Goal: Transaction & Acquisition: Purchase product/service

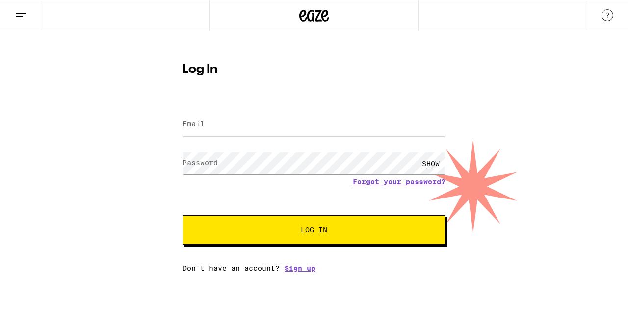
type input "[EMAIL_ADDRESS][DOMAIN_NAME]"
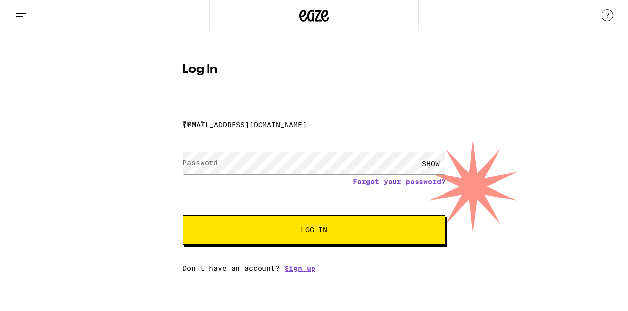
click at [261, 231] on span "Log In" at bounding box center [314, 229] width 184 height 7
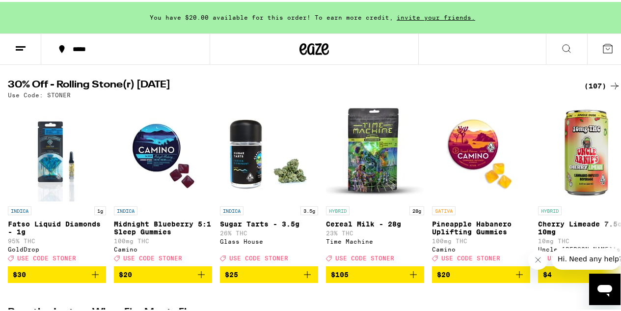
scroll to position [98, 0]
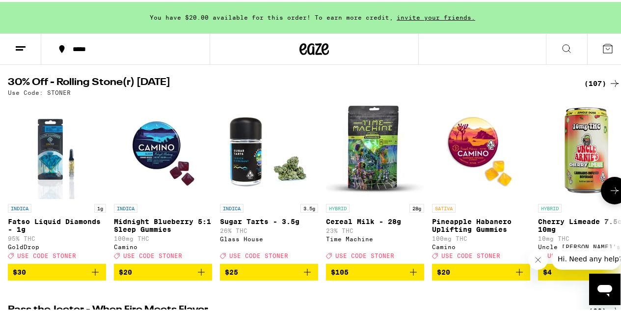
click at [601, 190] on button at bounding box center [614, 188] width 27 height 27
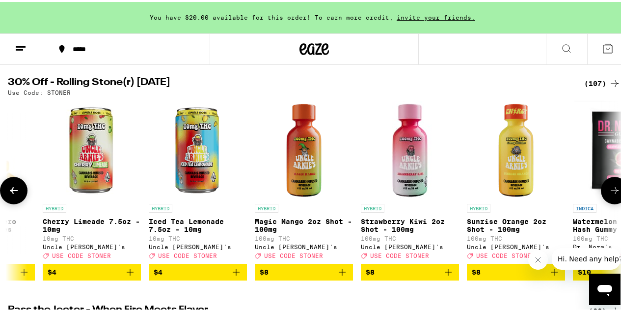
click at [601, 190] on button at bounding box center [614, 188] width 27 height 27
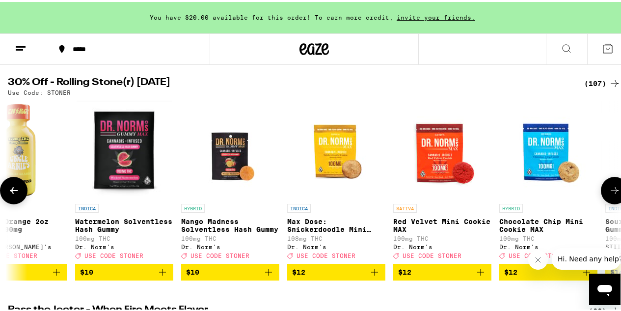
click at [601, 189] on button at bounding box center [614, 188] width 27 height 27
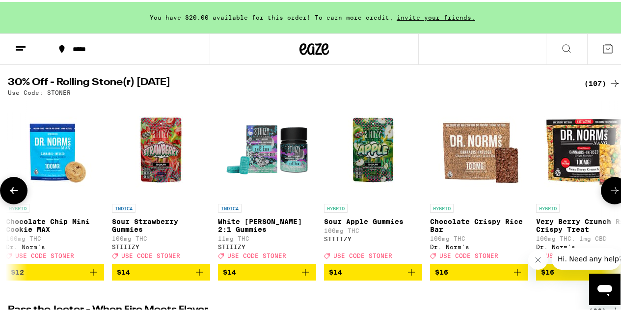
click at [601, 189] on button at bounding box center [614, 188] width 27 height 27
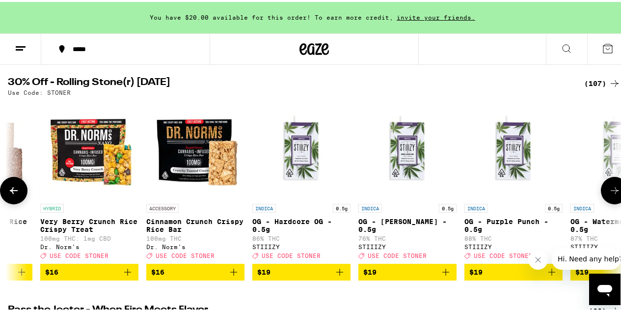
scroll to position [0, 1989]
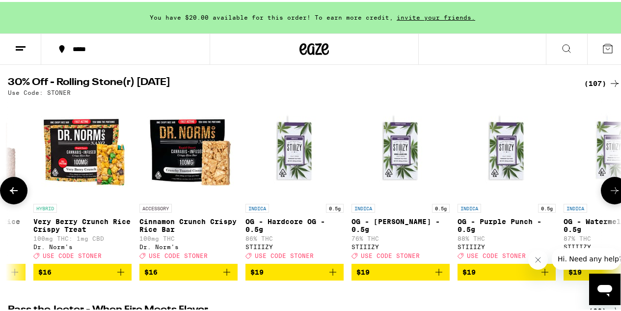
click at [601, 194] on button at bounding box center [614, 188] width 27 height 27
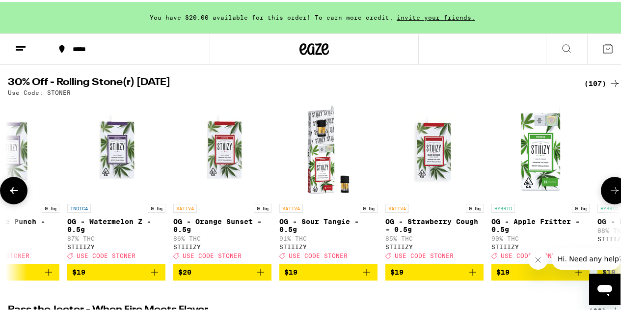
scroll to position [0, 2487]
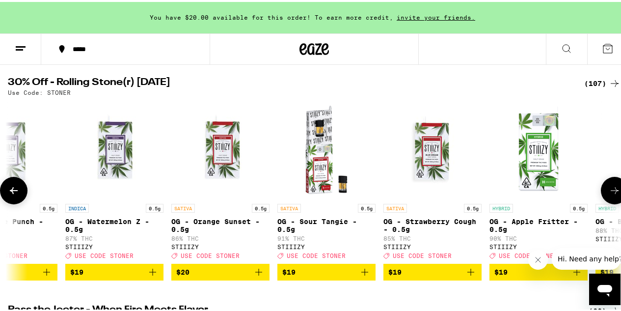
click at [608, 183] on button at bounding box center [614, 188] width 27 height 27
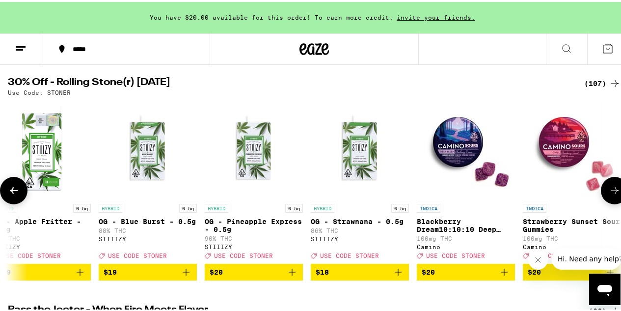
scroll to position [0, 2985]
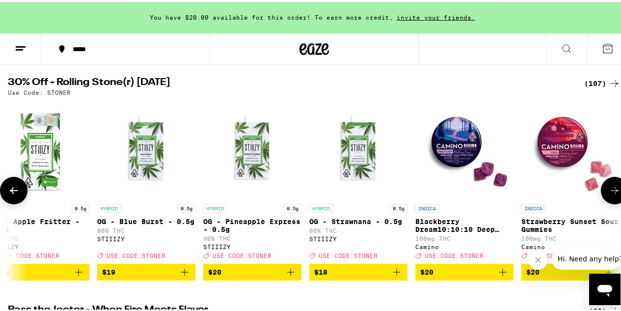
click at [0, 189] on div at bounding box center [13, 188] width 27 height 27
click at [8, 193] on icon at bounding box center [14, 189] width 12 height 12
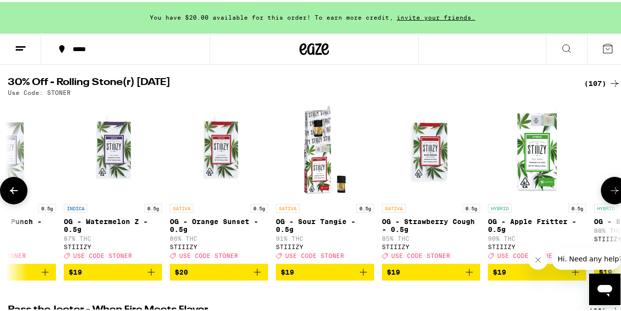
scroll to position [0, 2487]
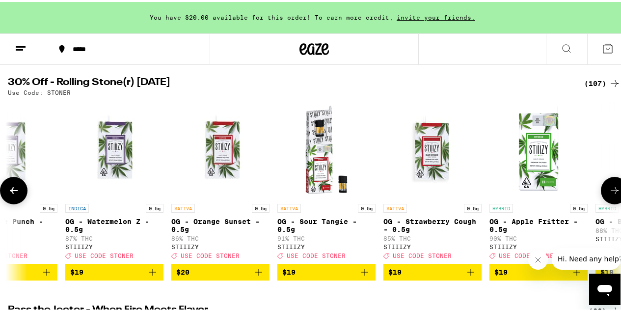
click at [153, 273] on icon "Add to bag" at bounding box center [153, 270] width 12 height 12
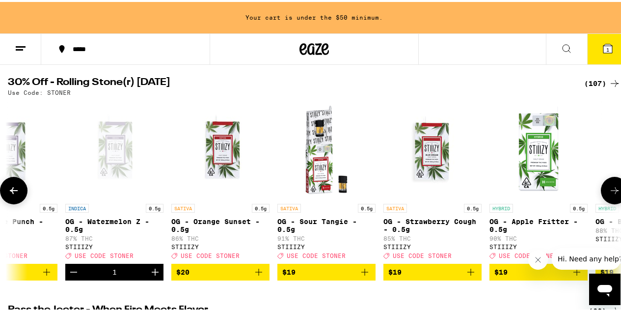
click at [14, 191] on icon at bounding box center [14, 189] width 12 height 12
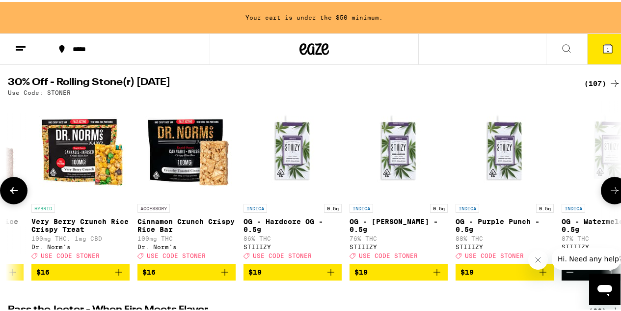
scroll to position [0, 1989]
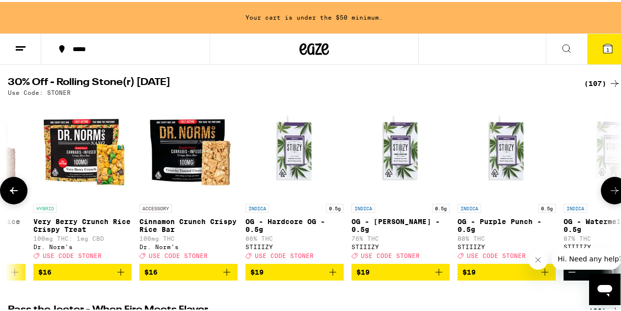
click at [614, 193] on button at bounding box center [614, 188] width 27 height 27
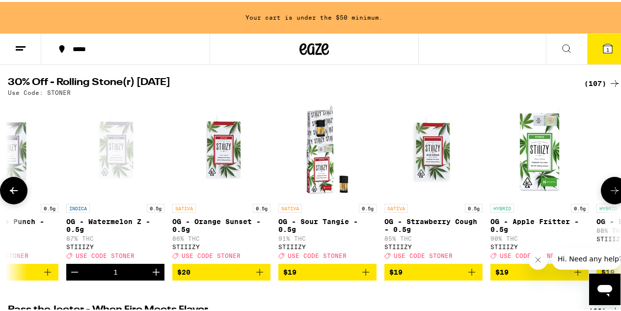
scroll to position [0, 2487]
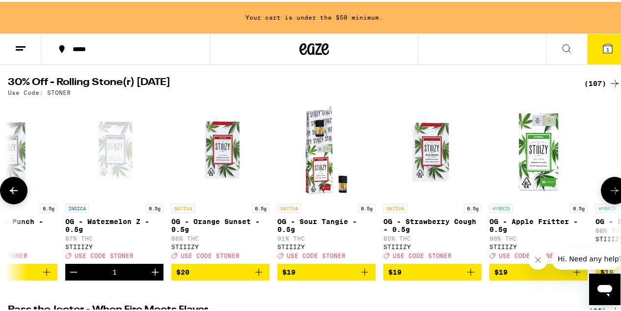
click at [258, 276] on icon "Add to bag" at bounding box center [259, 270] width 12 height 12
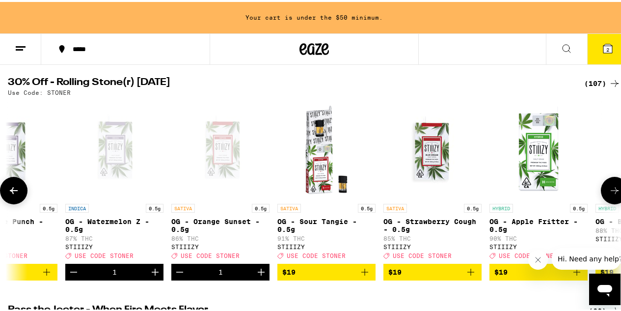
click at [601, 190] on button at bounding box center [614, 188] width 27 height 27
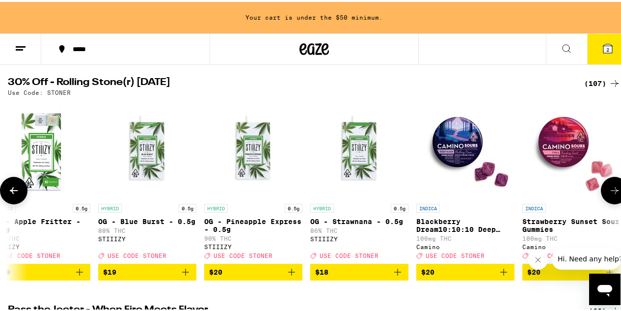
scroll to position [0, 2985]
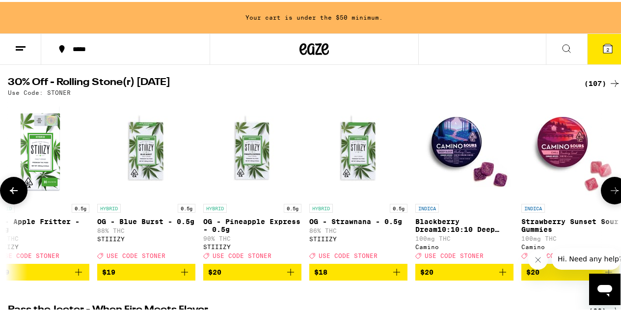
click at [80, 276] on icon "Add to bag" at bounding box center [79, 270] width 12 height 12
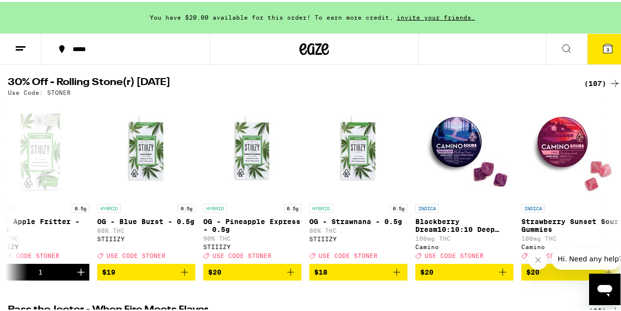
click at [605, 37] on button "3" at bounding box center [607, 47] width 41 height 30
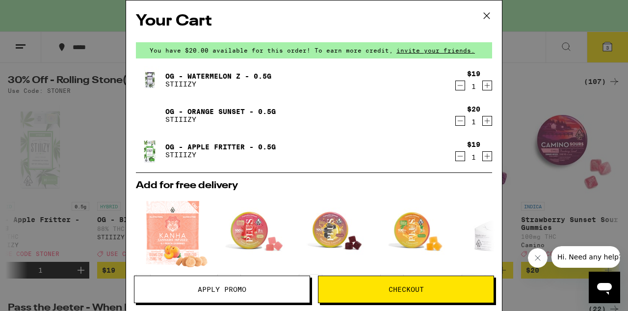
click at [241, 296] on button "Apply Promo" at bounding box center [222, 288] width 176 height 27
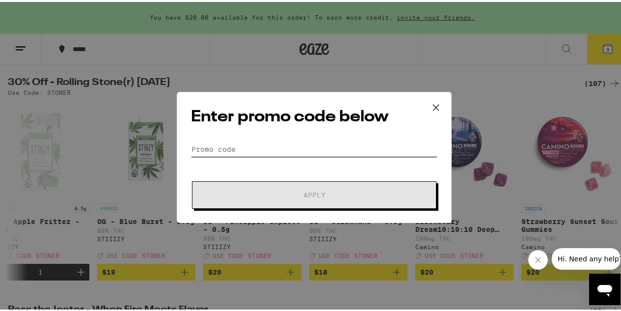
click at [264, 149] on input "Promo Code" at bounding box center [314, 147] width 246 height 15
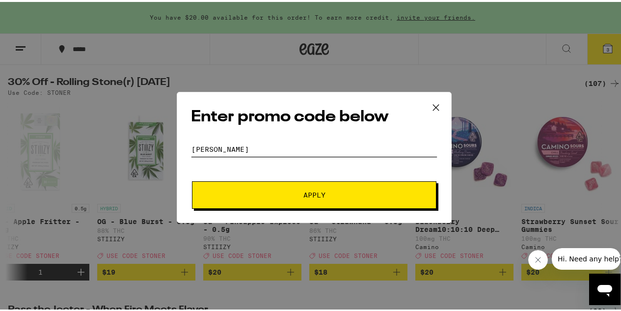
type input "[PERSON_NAME]"
click at [298, 193] on span "Apply" at bounding box center [314, 192] width 177 height 7
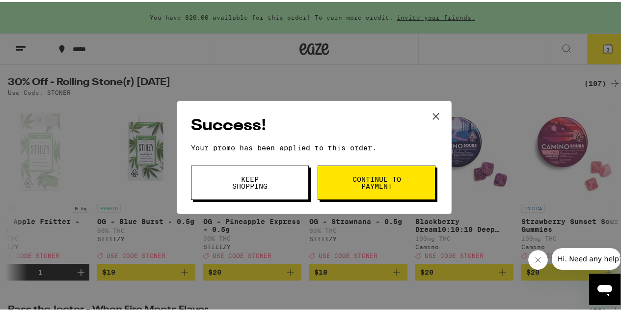
click at [387, 191] on button "Continue to payment" at bounding box center [377, 180] width 118 height 34
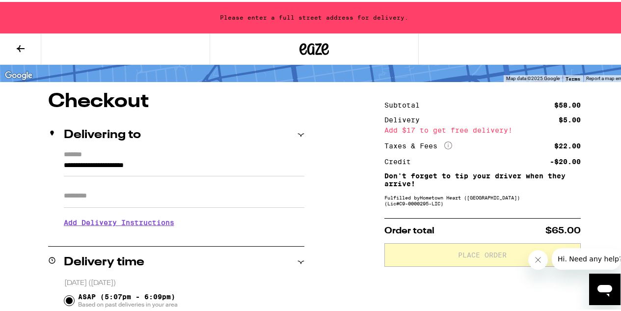
scroll to position [65, 0]
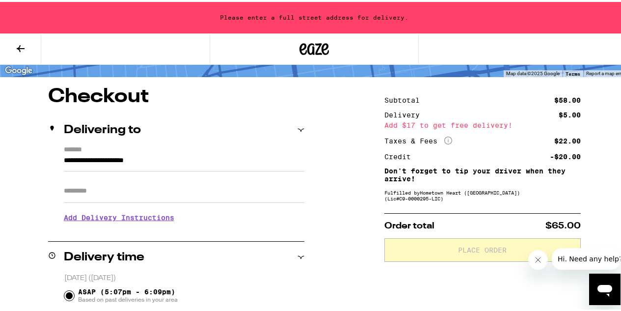
click at [219, 188] on input "Apt/Suite" at bounding box center [184, 189] width 240 height 24
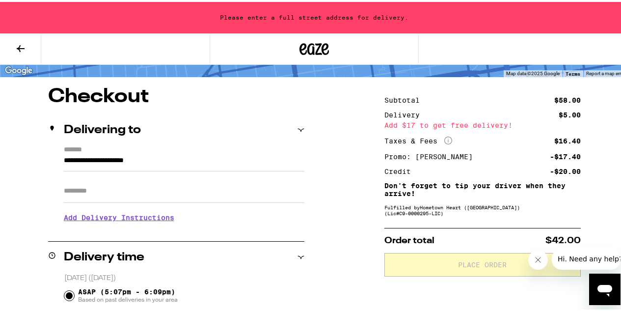
type input "**"
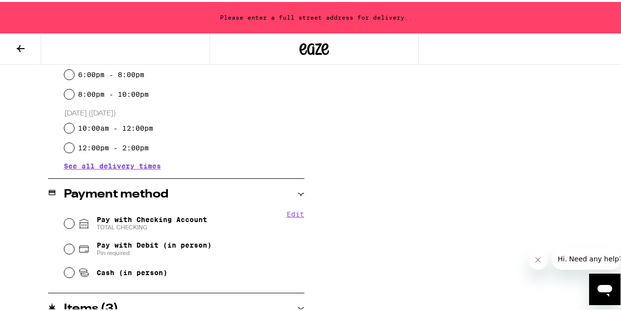
scroll to position [327, 0]
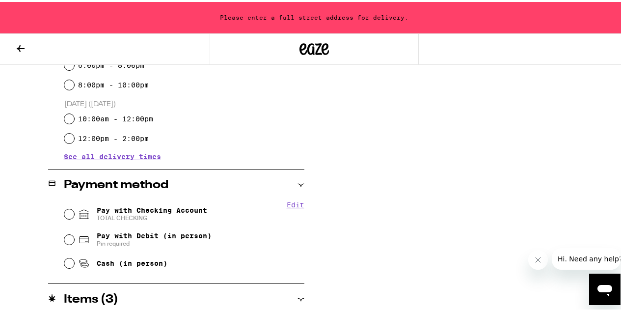
click at [60, 212] on div "Edit Pay with Checking Account TOTAL CHECKING Pay with Debit (in person) Pin re…" at bounding box center [176, 235] width 256 height 73
click at [66, 213] on input "Pay with Checking Account TOTAL CHECKING" at bounding box center [69, 212] width 10 height 10
radio input "true"
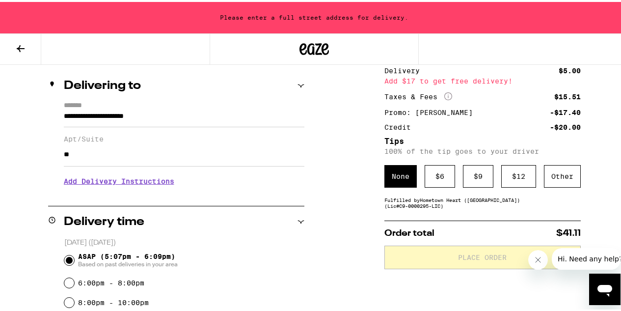
scroll to position [107, 0]
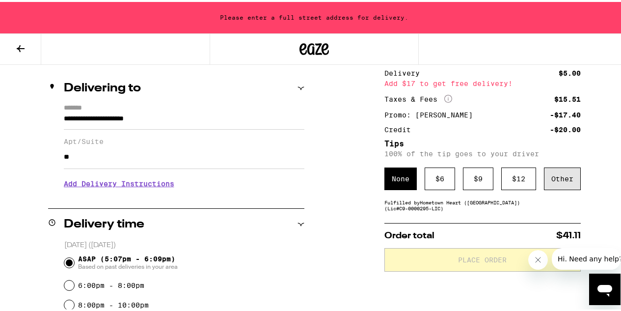
click at [553, 183] on div "Other" at bounding box center [562, 176] width 37 height 23
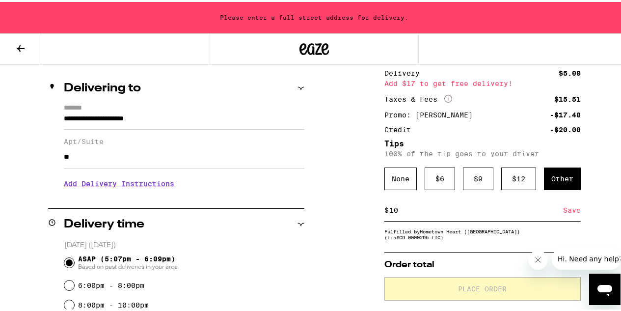
type input "10"
click at [563, 212] on div "Save" at bounding box center [572, 208] width 18 height 22
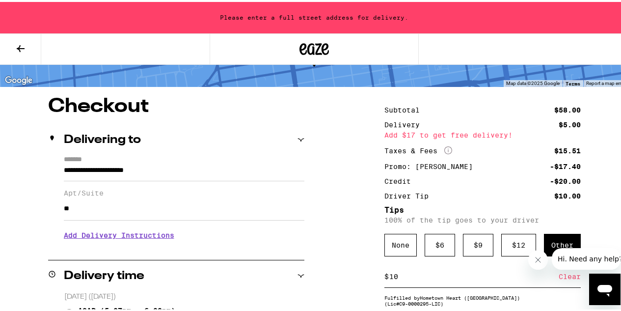
scroll to position [75, 0]
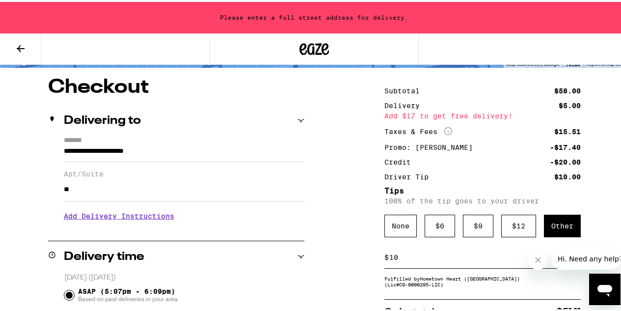
click at [122, 145] on input "**********" at bounding box center [184, 151] width 240 height 17
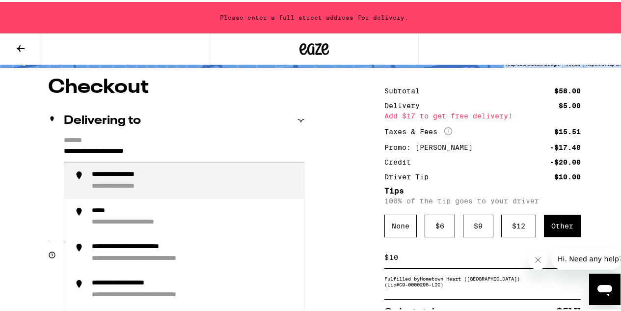
drag, startPoint x: 62, startPoint y: 148, endPoint x: 199, endPoint y: 154, distance: 137.1
click at [199, 154] on input "**********" at bounding box center [184, 151] width 240 height 17
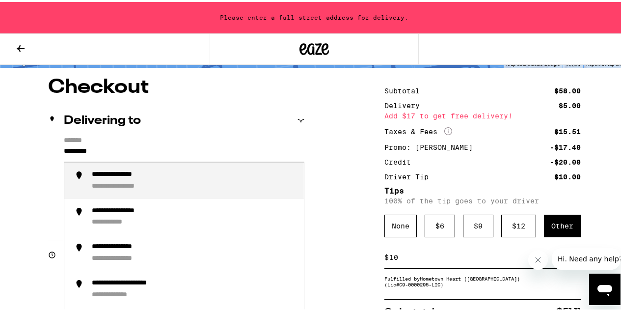
click at [156, 174] on div "**********" at bounding box center [127, 172] width 71 height 9
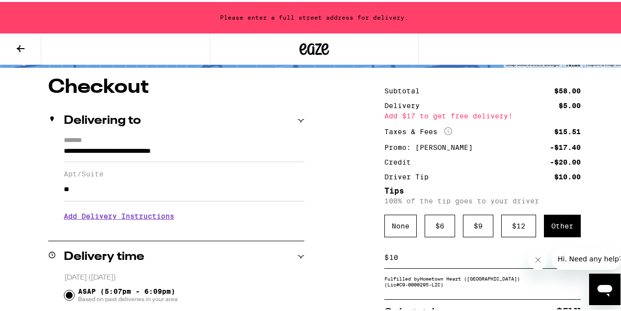
type input "**********"
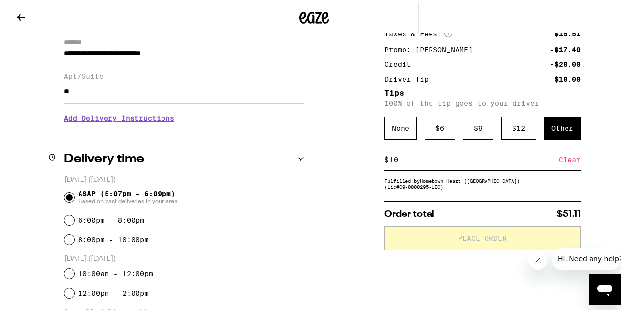
scroll to position [141, 0]
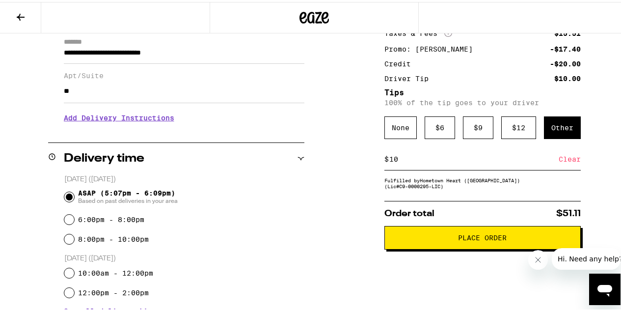
click at [424, 239] on span "Place Order" at bounding box center [483, 235] width 180 height 7
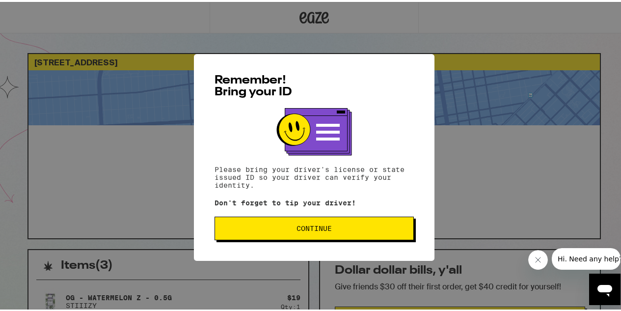
click at [277, 228] on span "Continue" at bounding box center [314, 226] width 183 height 7
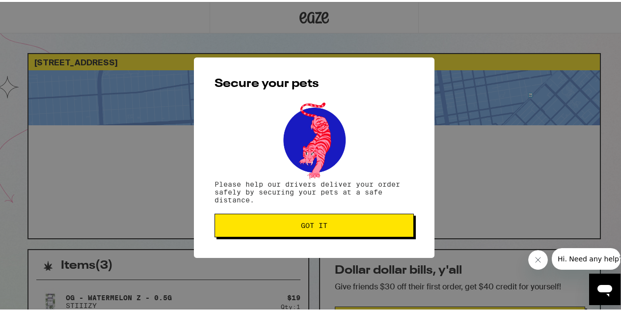
click at [277, 227] on span "Got it" at bounding box center [314, 223] width 183 height 7
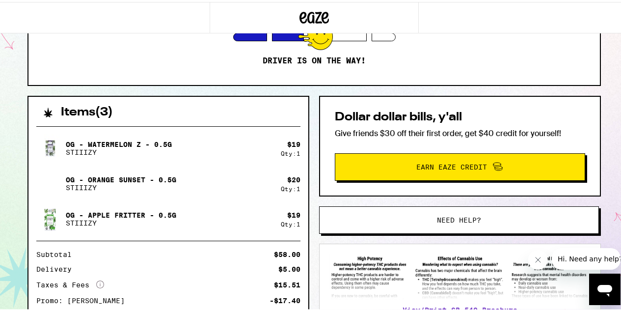
scroll to position [22, 0]
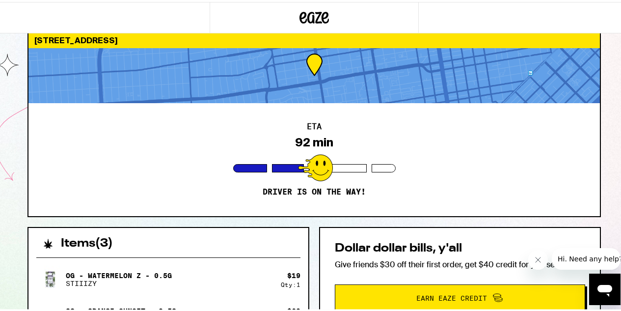
click at [326, 188] on p "Driver is on the way!" at bounding box center [314, 190] width 103 height 10
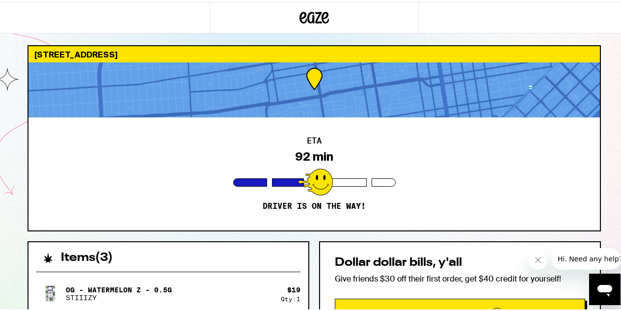
scroll to position [0, 0]
